Goal: Task Accomplishment & Management: Use online tool/utility

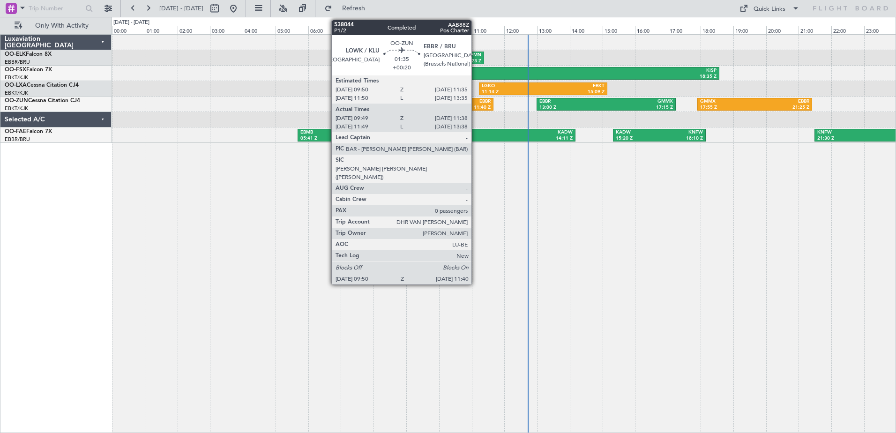
click at [476, 101] on div "EBBR" at bounding box center [476, 101] width 27 height 7
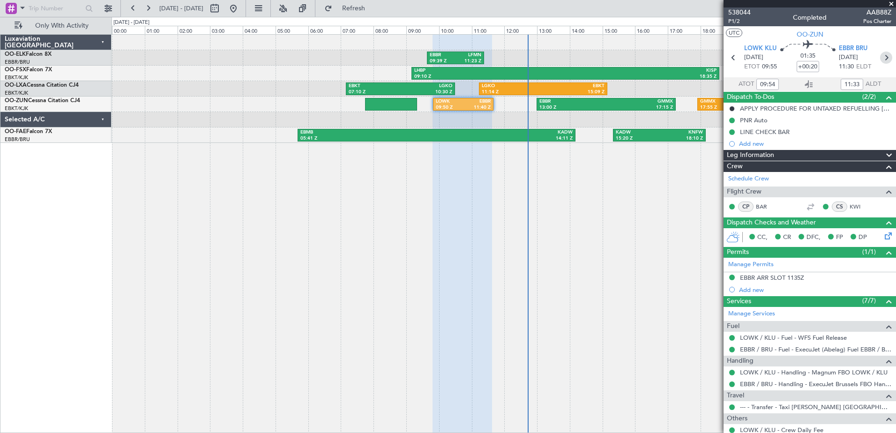
click at [881, 57] on icon at bounding box center [887, 58] width 12 height 12
type input "2"
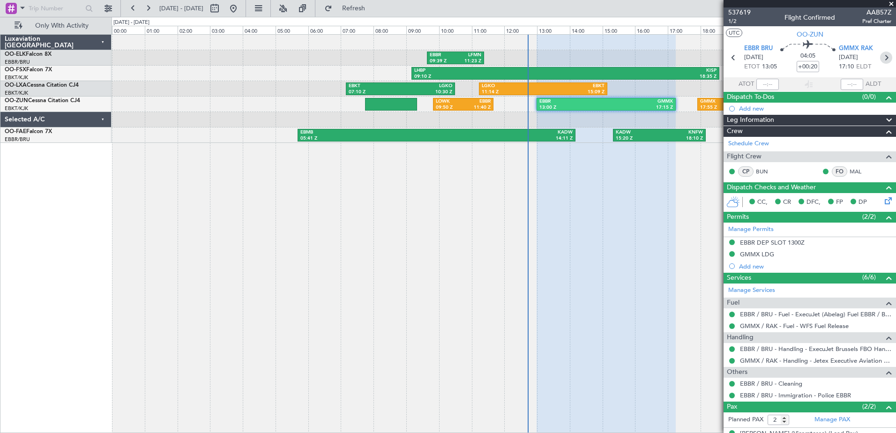
click at [881, 57] on icon at bounding box center [887, 58] width 12 height 12
type input "-00:15"
type input "0"
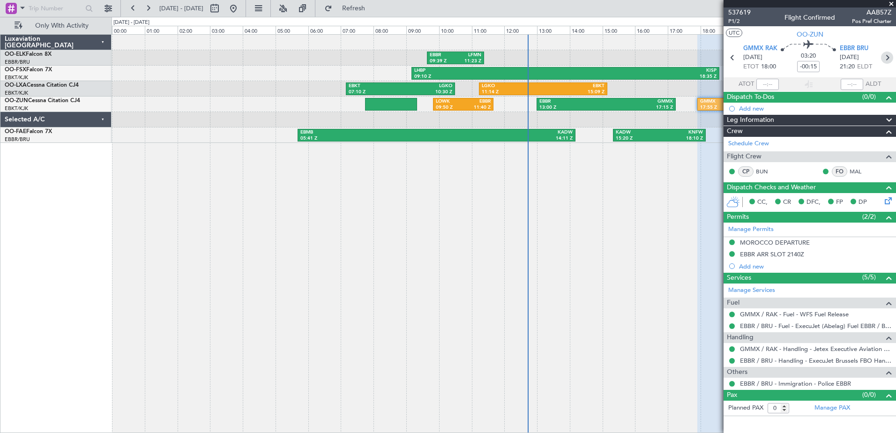
click at [887, 59] on icon at bounding box center [887, 58] width 12 height 12
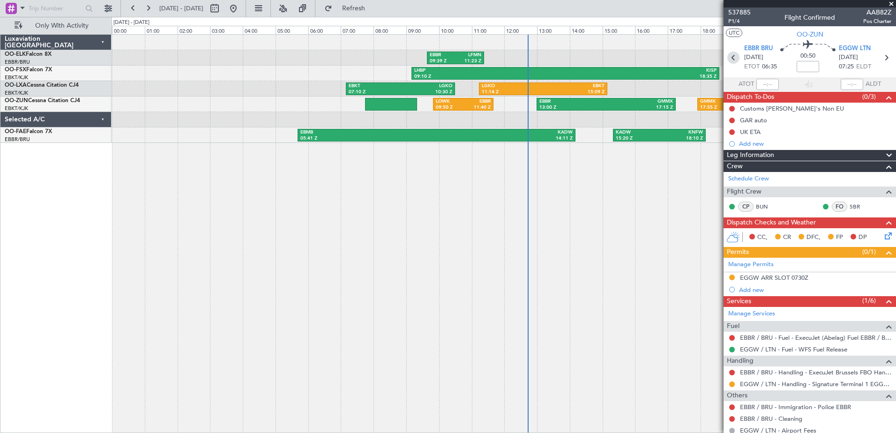
click at [732, 56] on icon at bounding box center [734, 58] width 12 height 12
click at [891, 4] on div at bounding box center [810, 4] width 173 height 8
type input "-00:15"
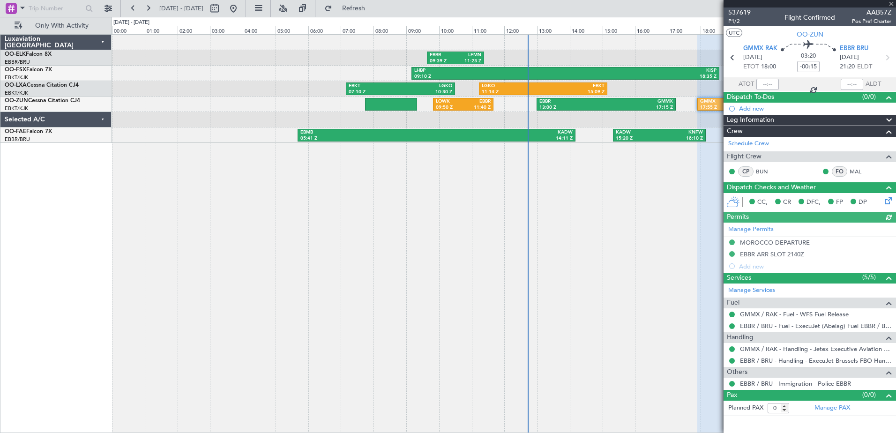
click at [892, 0] on div at bounding box center [810, 4] width 173 height 8
drag, startPoint x: 892, startPoint y: 0, endPoint x: 888, endPoint y: 3, distance: 5.1
click at [891, 1] on div at bounding box center [810, 4] width 173 height 8
click at [888, 4] on div at bounding box center [810, 4] width 173 height 8
click at [888, 4] on span at bounding box center [891, 4] width 9 height 8
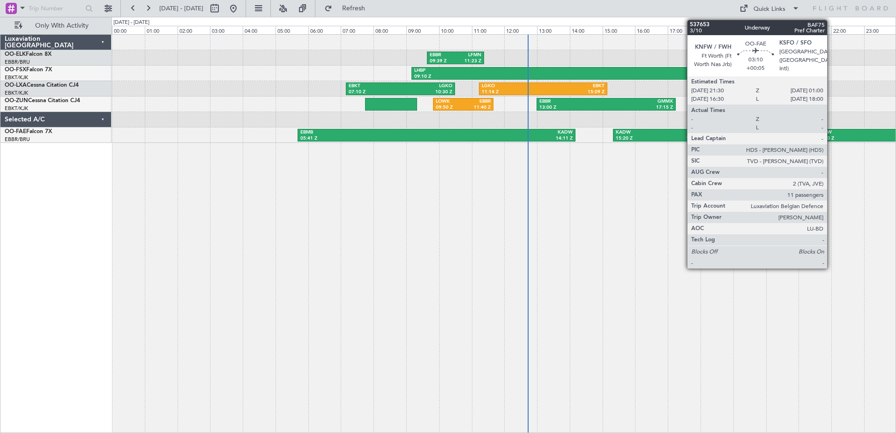
click at [832, 132] on div "KNFW" at bounding box center [845, 132] width 54 height 7
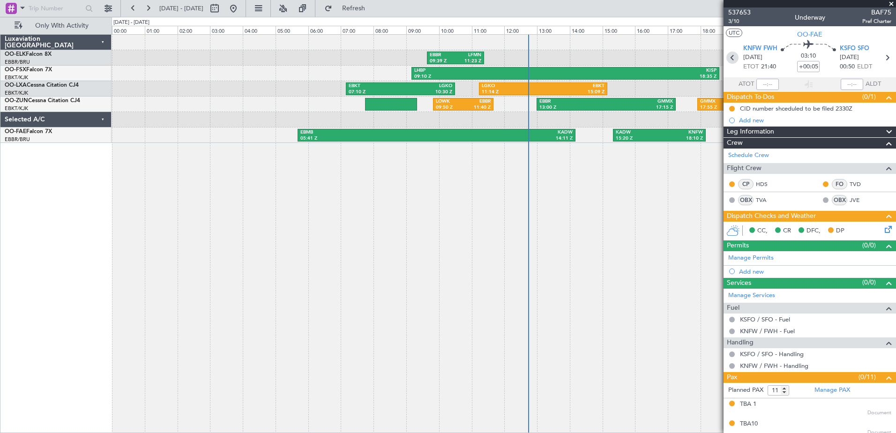
click at [732, 57] on icon at bounding box center [733, 58] width 12 height 12
type input "-00:05"
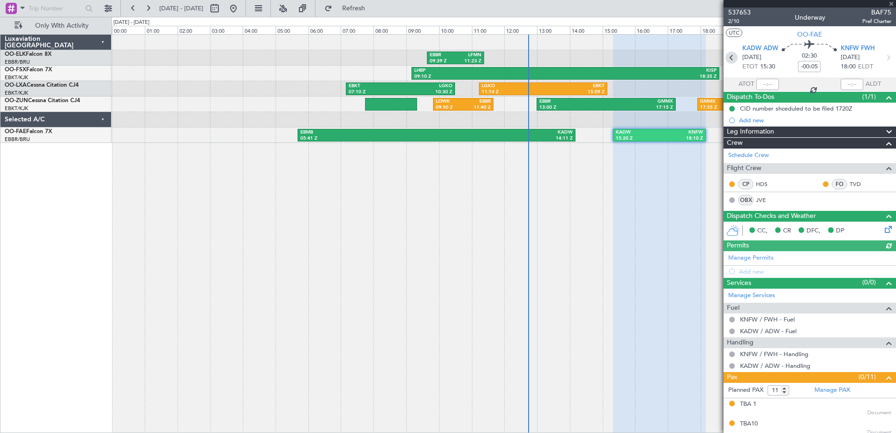
click at [732, 57] on icon at bounding box center [732, 58] width 12 height 12
type input "05:51"
type input "9"
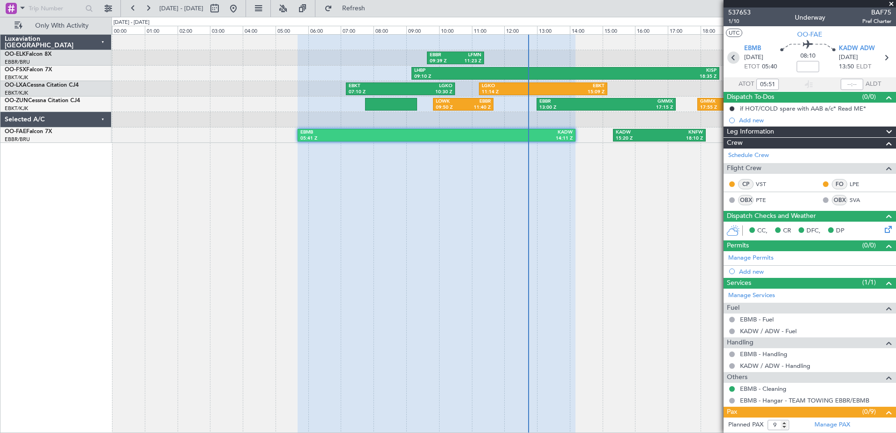
click at [732, 57] on icon at bounding box center [734, 58] width 12 height 12
type input "18:28"
type input "20:21"
type input "0"
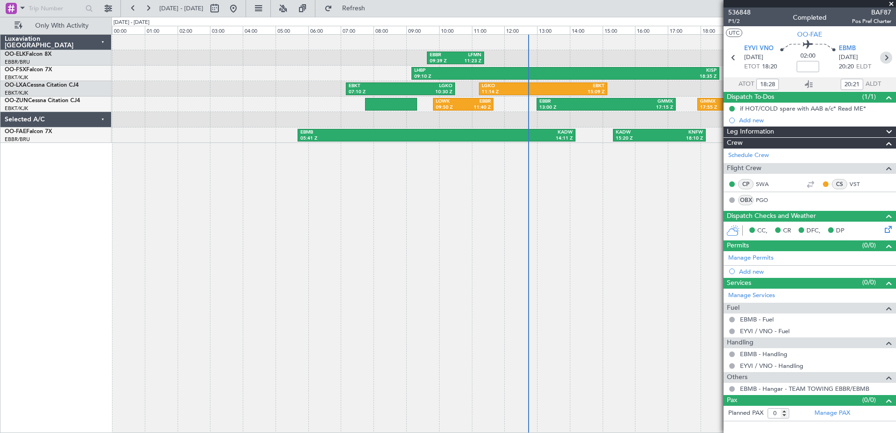
click at [888, 54] on icon at bounding box center [887, 58] width 12 height 12
type input "05:51"
type input "9"
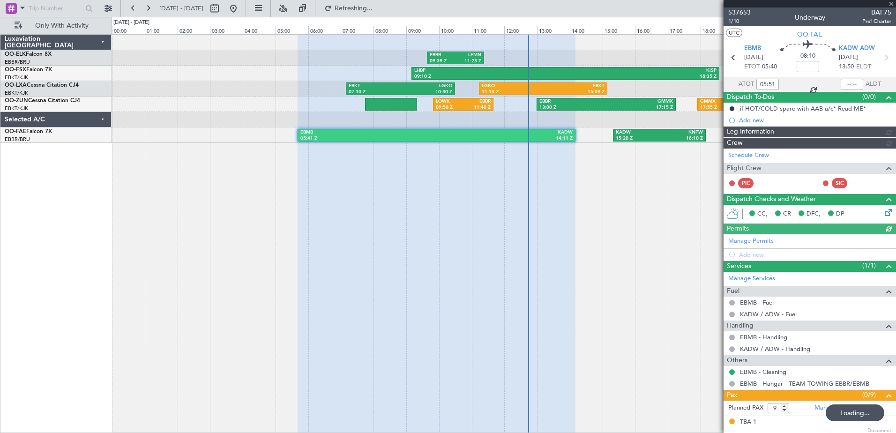
type input "18:28"
type input "20:21"
type input "0"
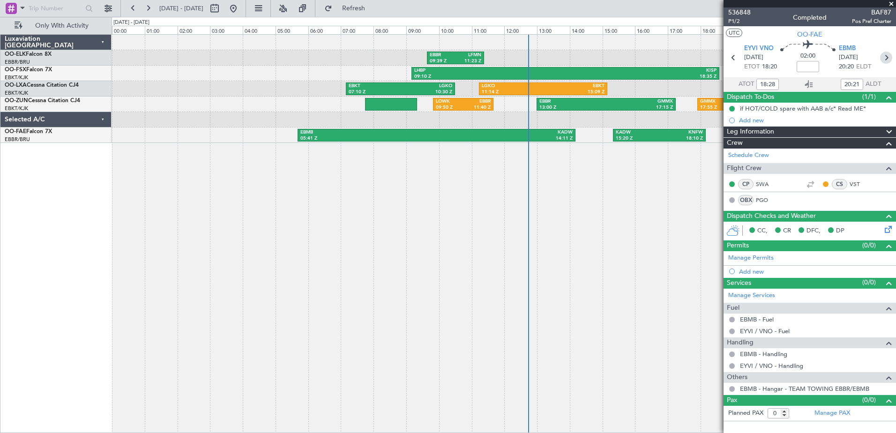
click at [887, 54] on icon at bounding box center [887, 58] width 12 height 12
type input "05:51"
type input "9"
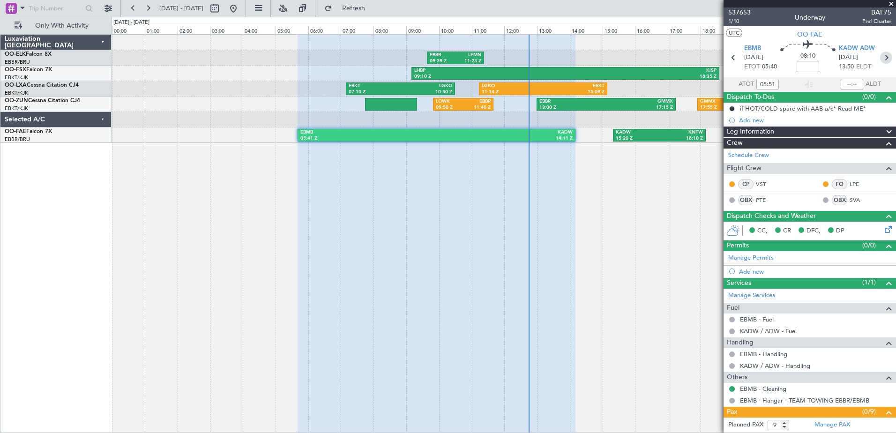
click at [881, 58] on icon at bounding box center [887, 58] width 12 height 12
type input "-00:05"
type input "11"
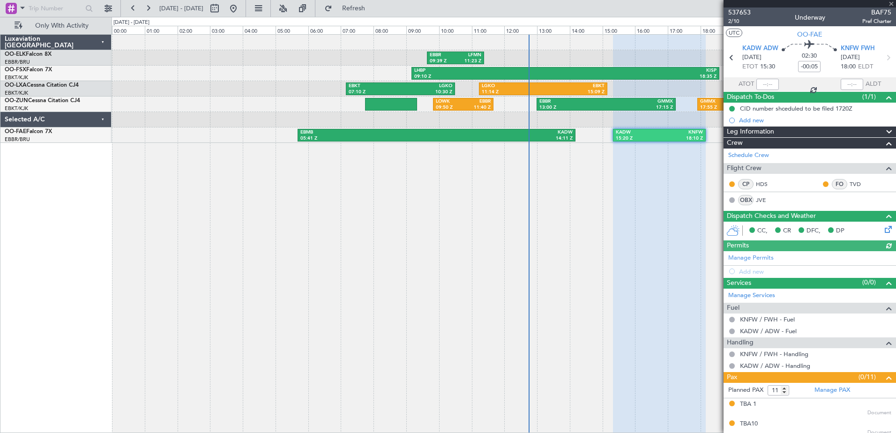
click at [882, 58] on icon at bounding box center [888, 58] width 12 height 12
type input "+00:05"
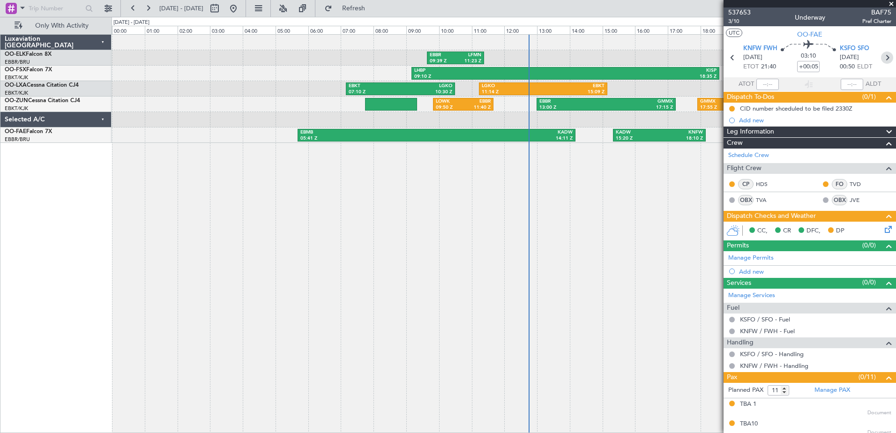
click at [881, 58] on icon at bounding box center [887, 58] width 12 height 12
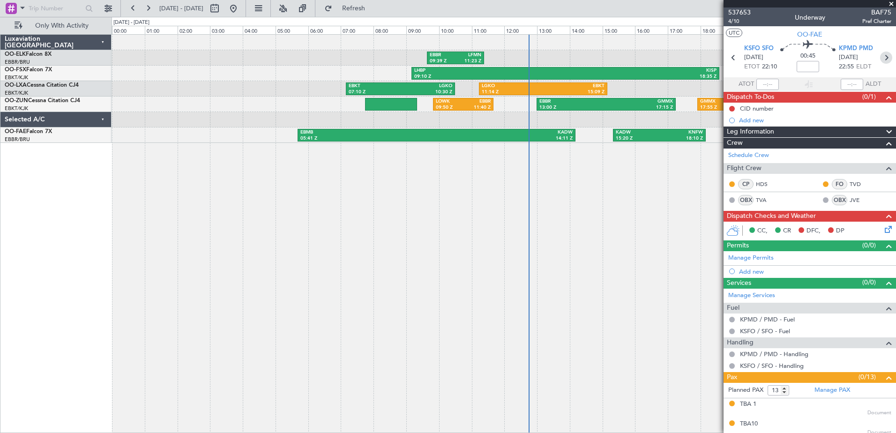
click at [881, 58] on icon at bounding box center [887, 58] width 12 height 12
type input "0"
click at [894, 4] on span at bounding box center [891, 4] width 9 height 8
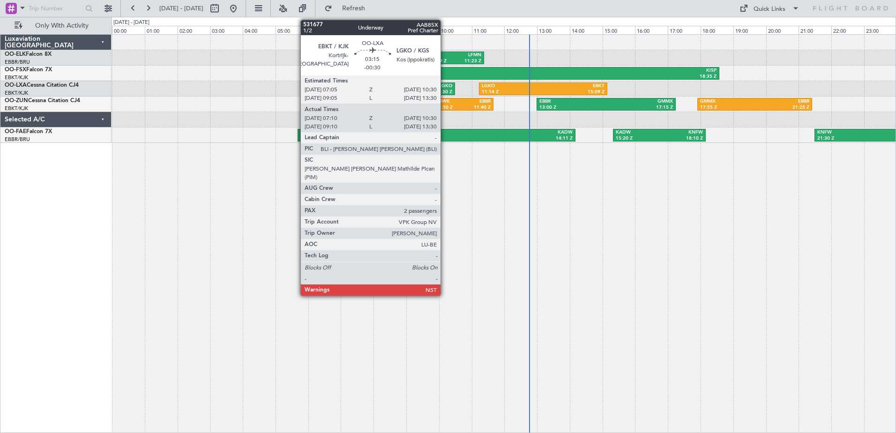
click at [445, 88] on div "LGKO" at bounding box center [427, 86] width 52 height 7
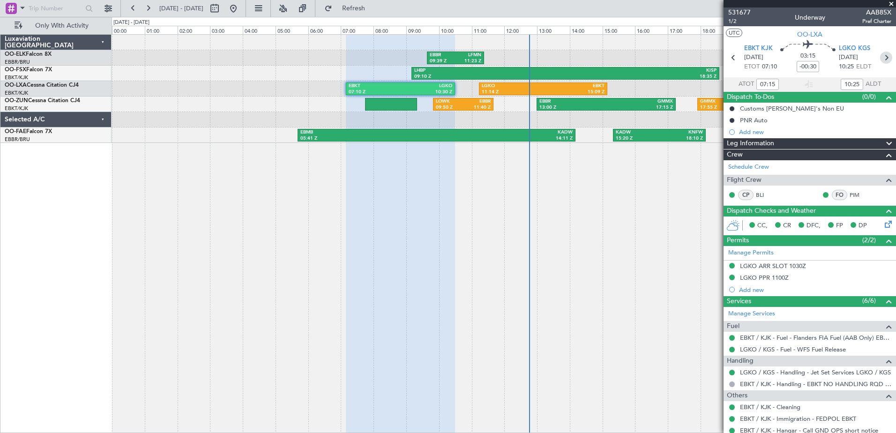
click at [882, 56] on icon at bounding box center [887, 58] width 12 height 12
type input "11:19"
type input "0"
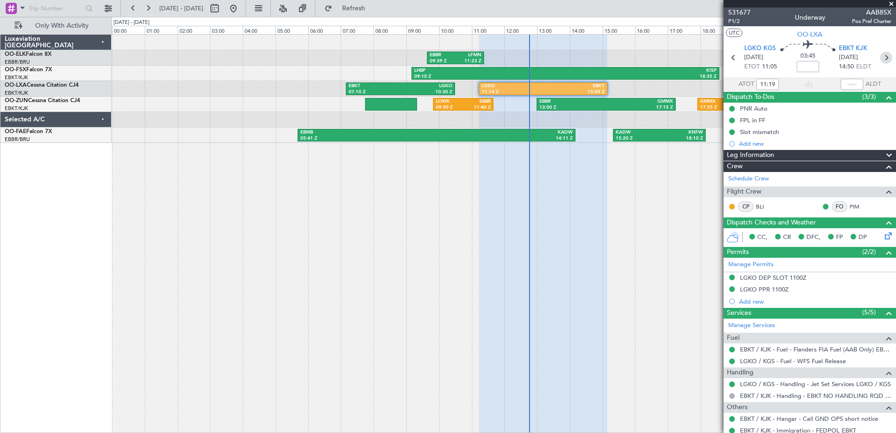
click at [881, 56] on icon at bounding box center [887, 58] width 12 height 12
